Goal: Information Seeking & Learning: Learn about a topic

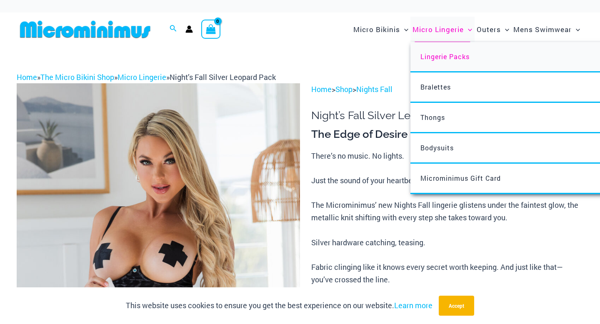
click at [437, 57] on span "Lingerie Packs" at bounding box center [445, 56] width 49 height 9
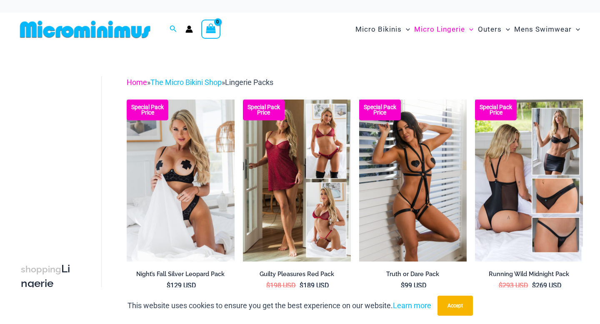
click at [139, 84] on link "Home" at bounding box center [137, 82] width 20 height 9
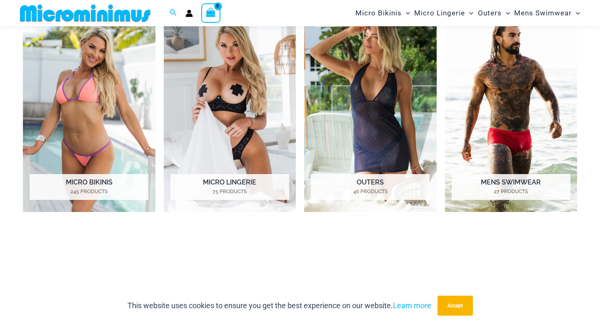
scroll to position [625, 0]
click at [233, 184] on h2 "Micro Lingerie 75 Products" at bounding box center [229, 187] width 119 height 26
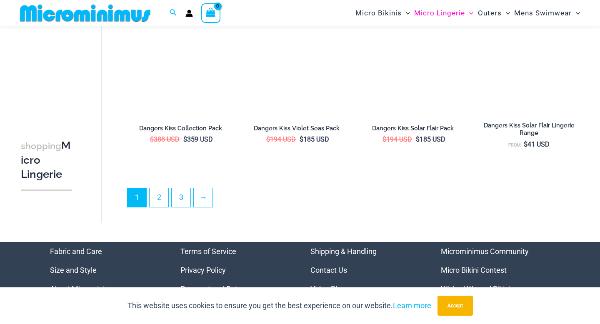
scroll to position [1915, 0]
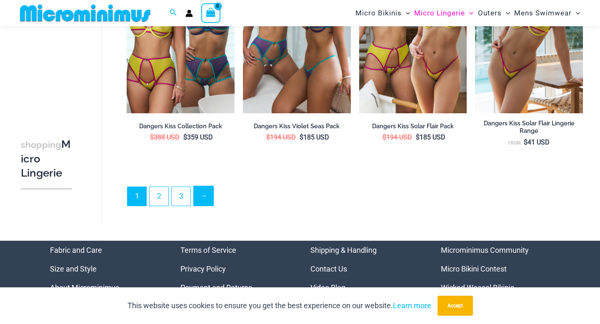
click at [203, 199] on link "→" at bounding box center [204, 196] width 20 height 20
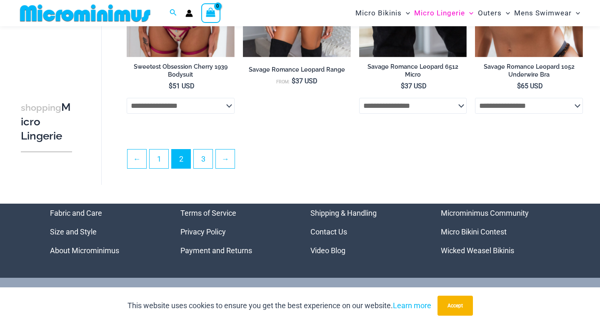
scroll to position [1916, 0]
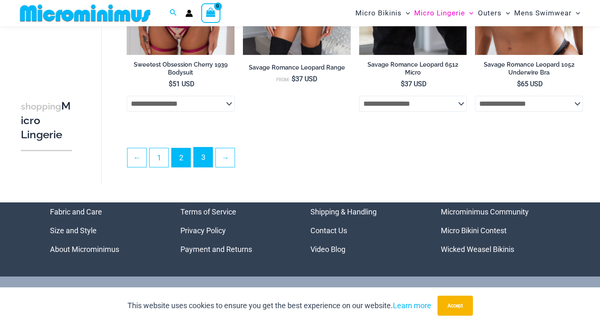
click at [205, 166] on link "3" at bounding box center [203, 158] width 19 height 20
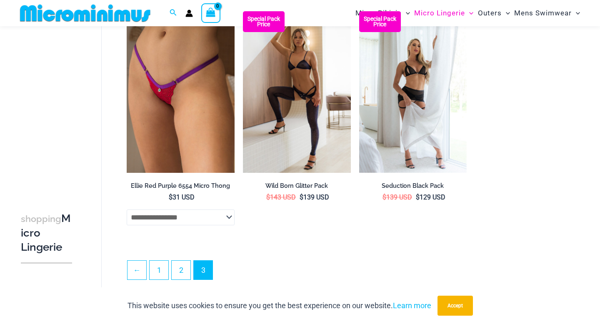
scroll to position [566, 0]
